Goal: Transaction & Acquisition: Purchase product/service

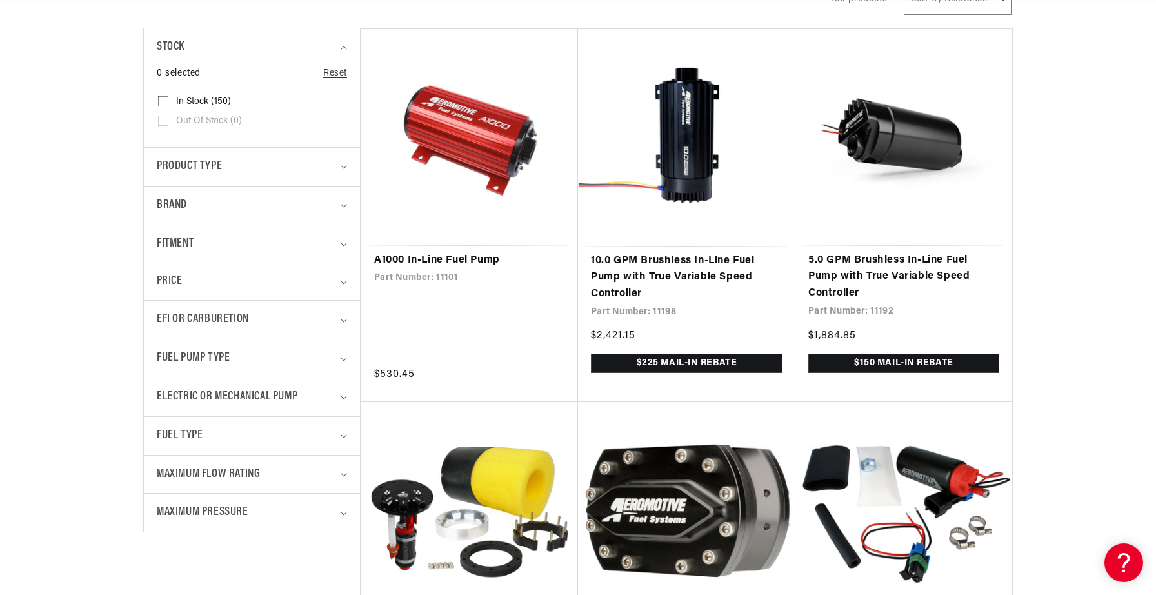
scroll to position [0, 818]
click at [296, 165] on div "Product type" at bounding box center [246, 166] width 179 height 19
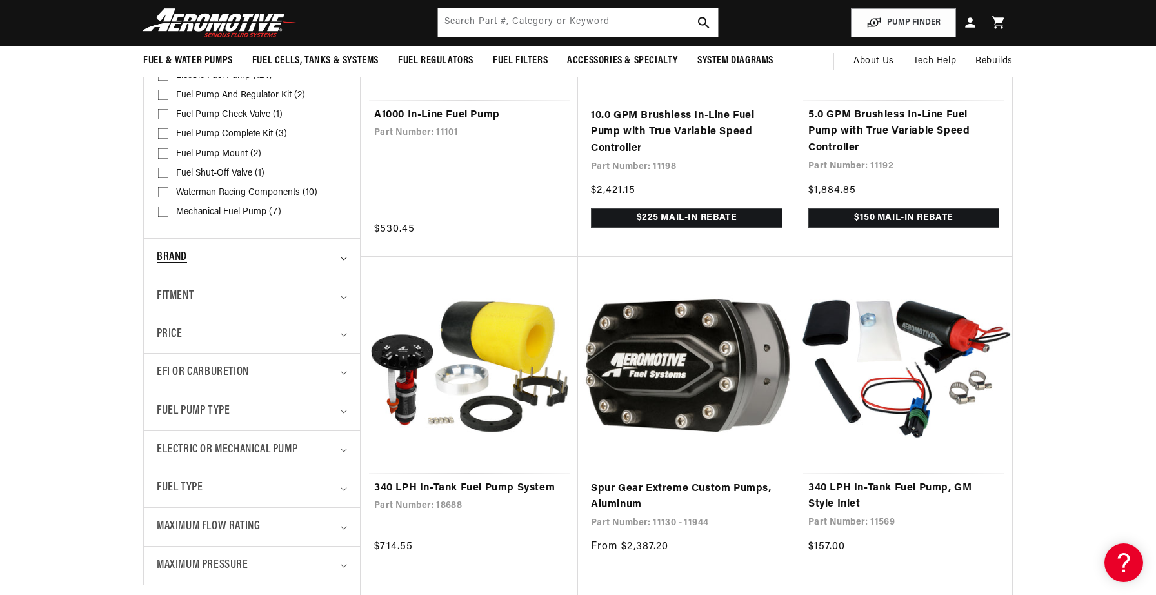
scroll to position [0, 0]
click at [242, 259] on div "Brand" at bounding box center [246, 257] width 179 height 19
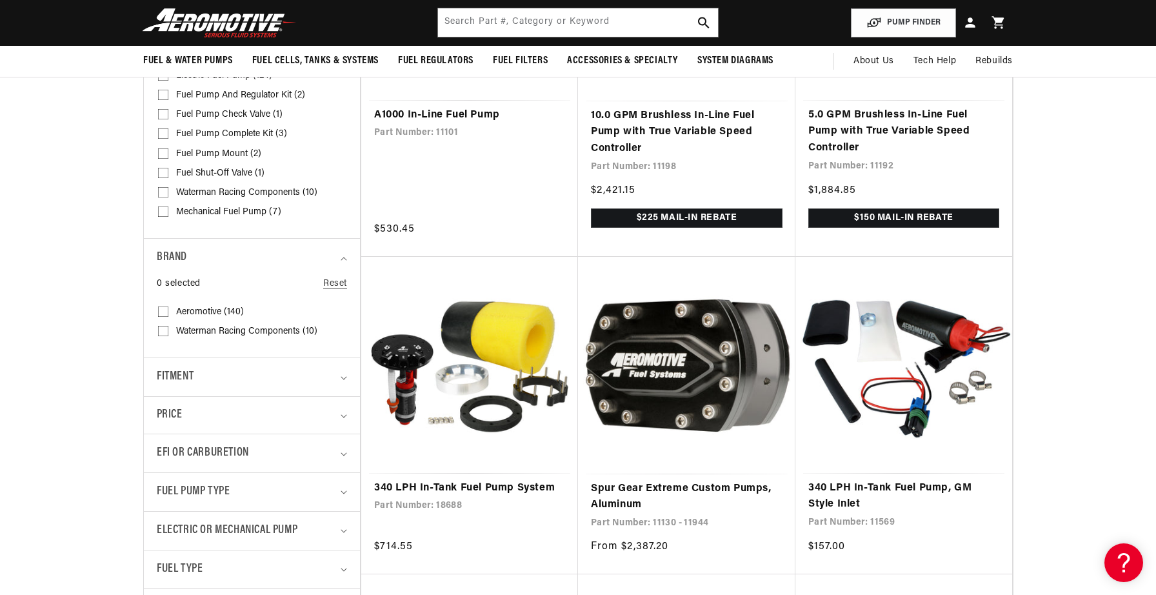
click at [161, 311] on input "Aeromotive (140) Aeromotive (140 products)" at bounding box center [163, 314] width 10 height 10
checkbox input "true"
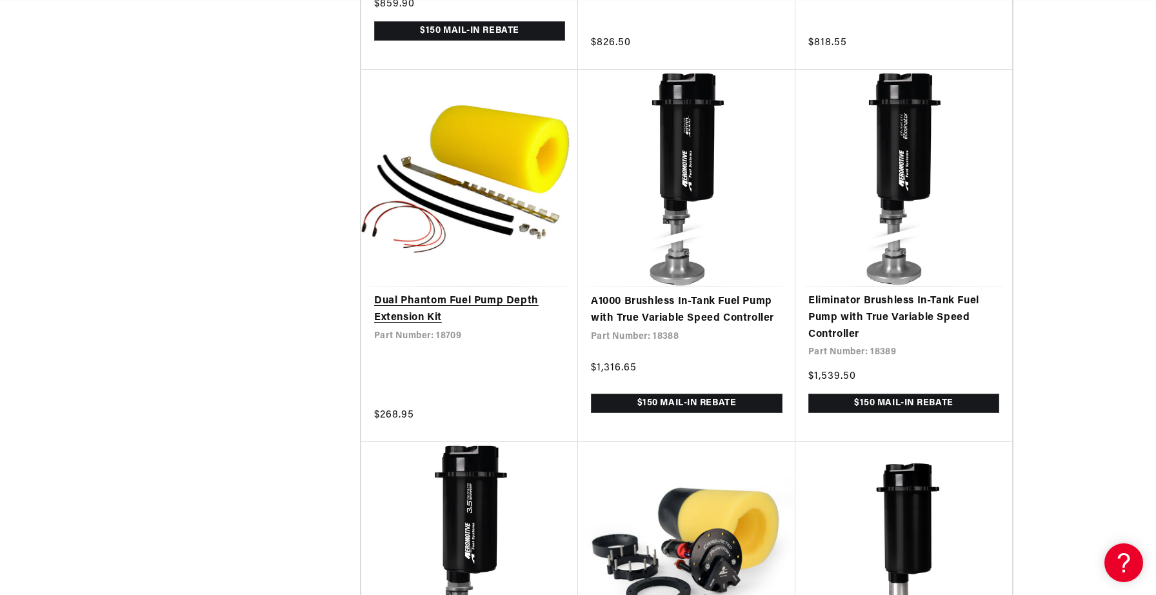
click at [463, 293] on link "Dual Phantom Fuel Pump Depth Extension Kit" at bounding box center [469, 309] width 191 height 33
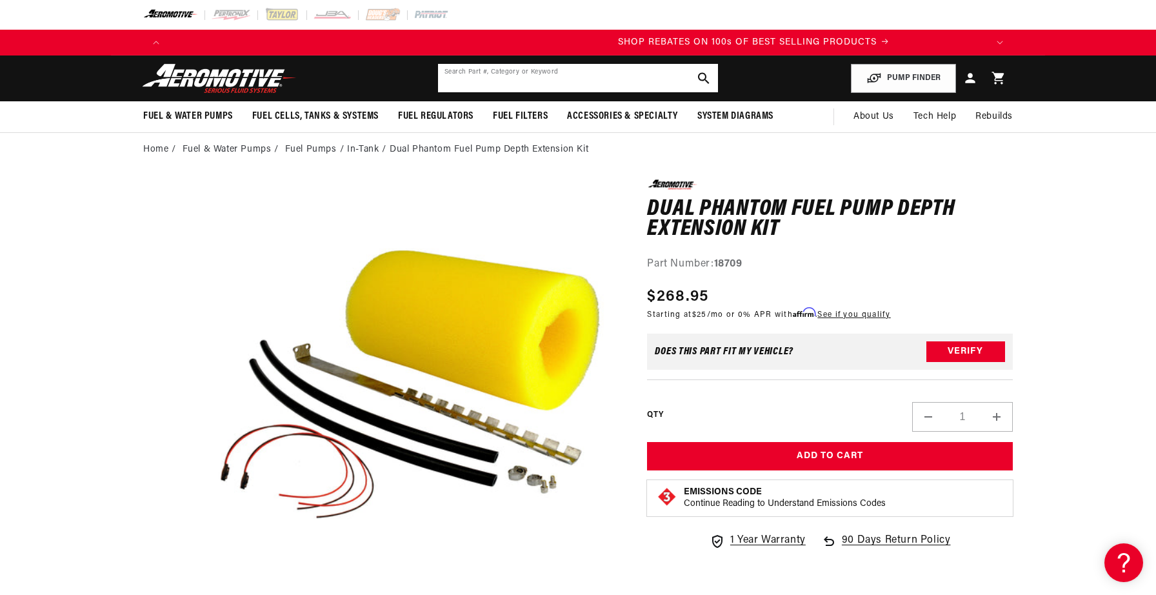
click at [564, 80] on input "text" at bounding box center [578, 78] width 280 height 28
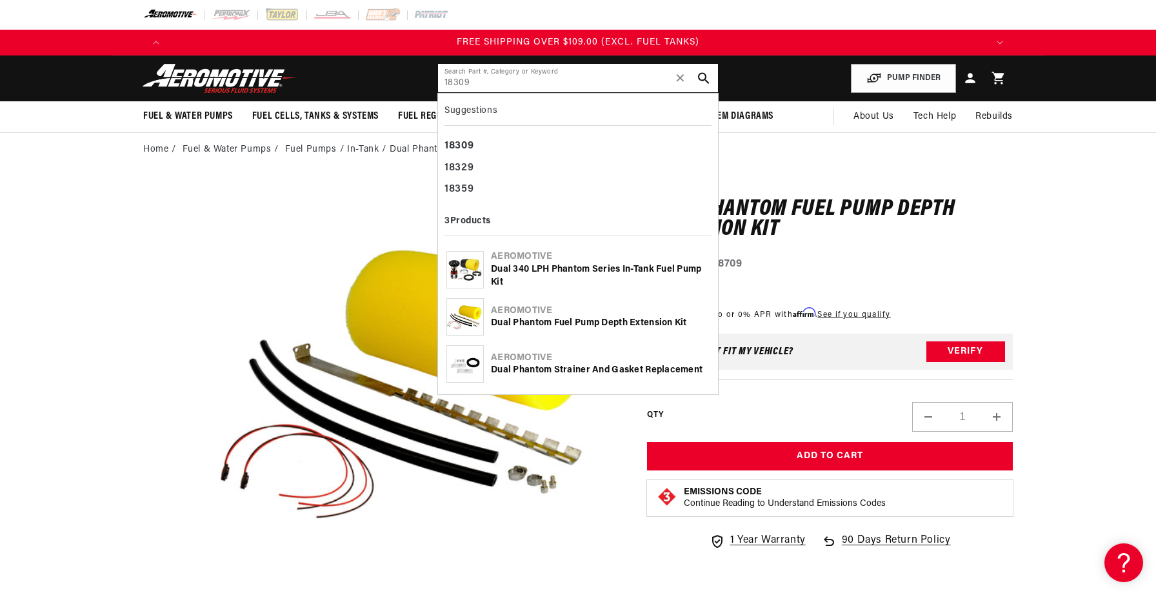
type input "18309"
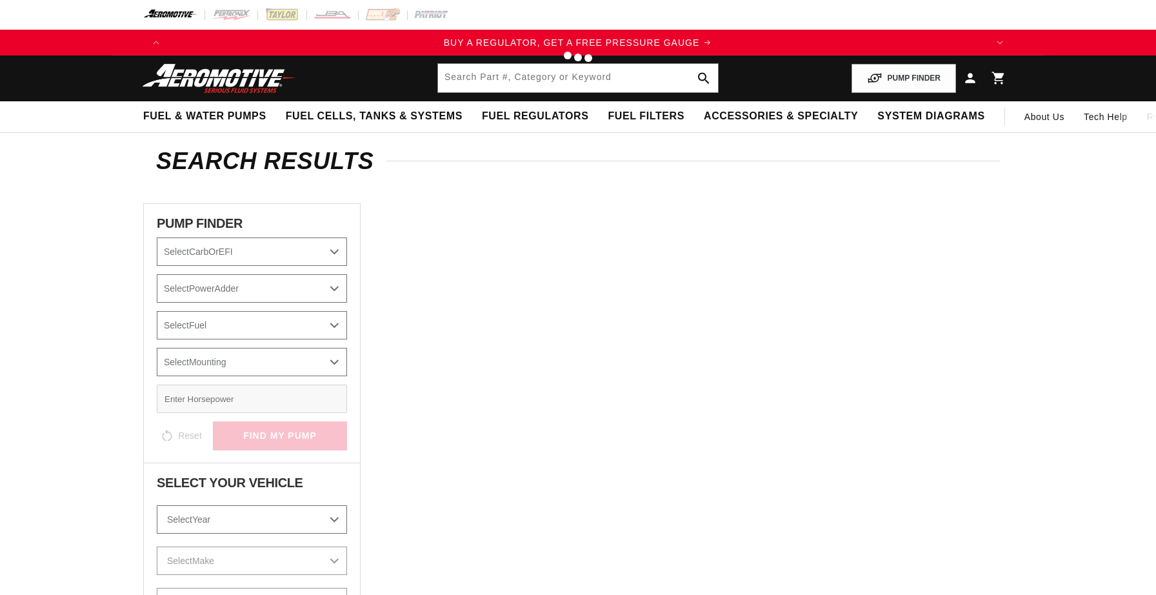
type input "18309"
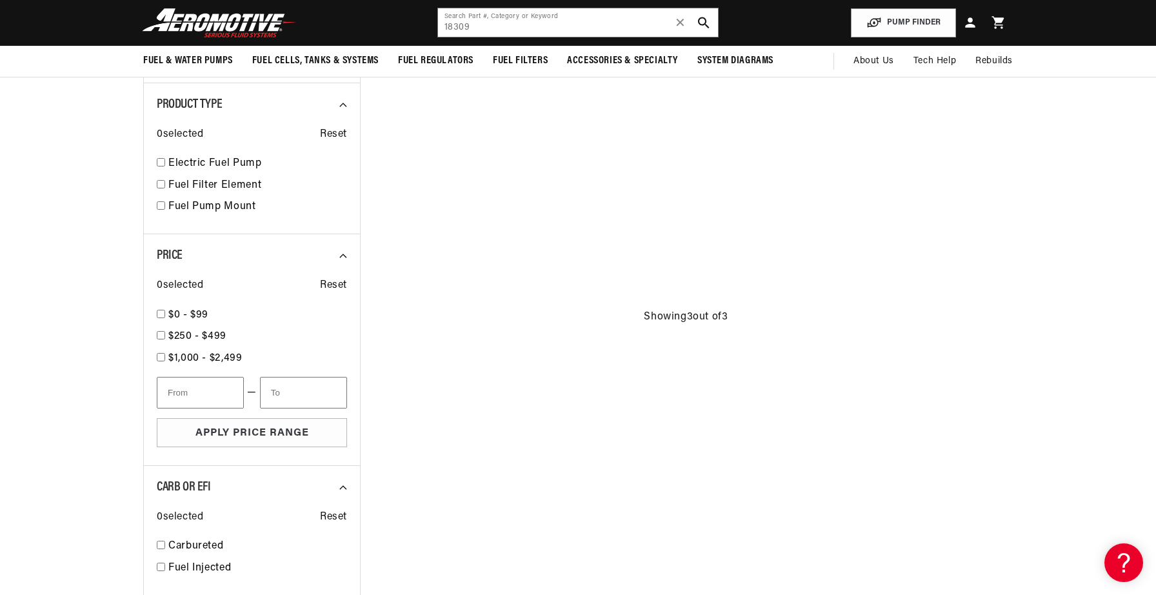
scroll to position [377, 0]
